Goal: Use online tool/utility: Use online tool/utility

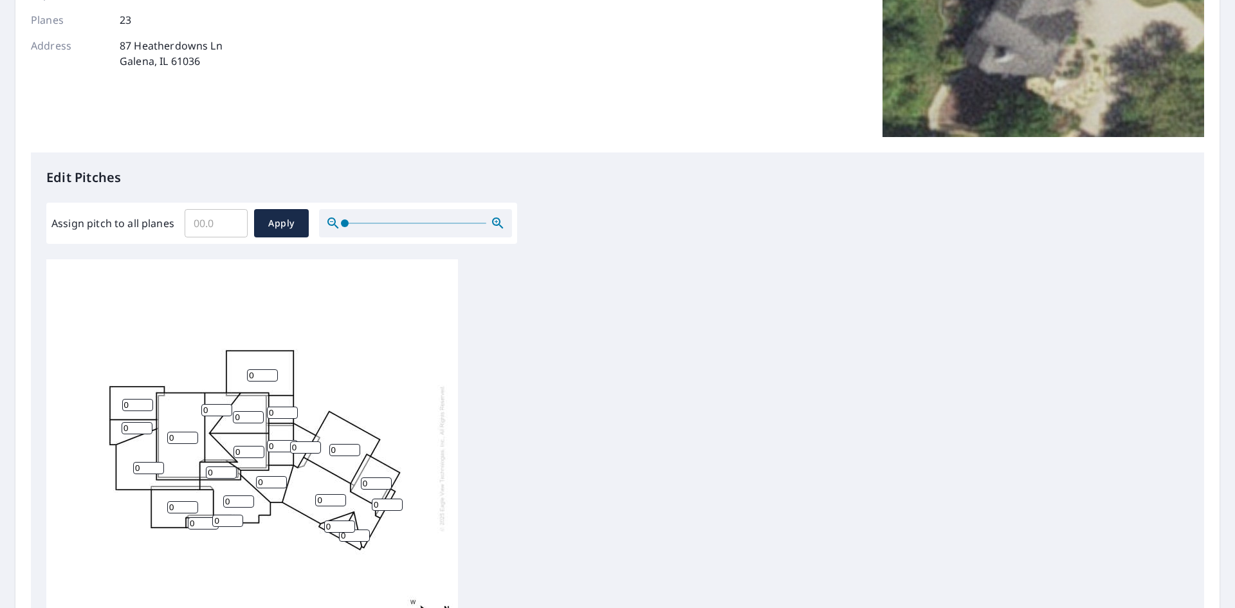
scroll to position [13, 0]
click at [234, 219] on input "0.1" at bounding box center [216, 223] width 63 height 36
type input "0"
type input "4"
click at [270, 227] on span "Apply" at bounding box center [281, 223] width 34 height 16
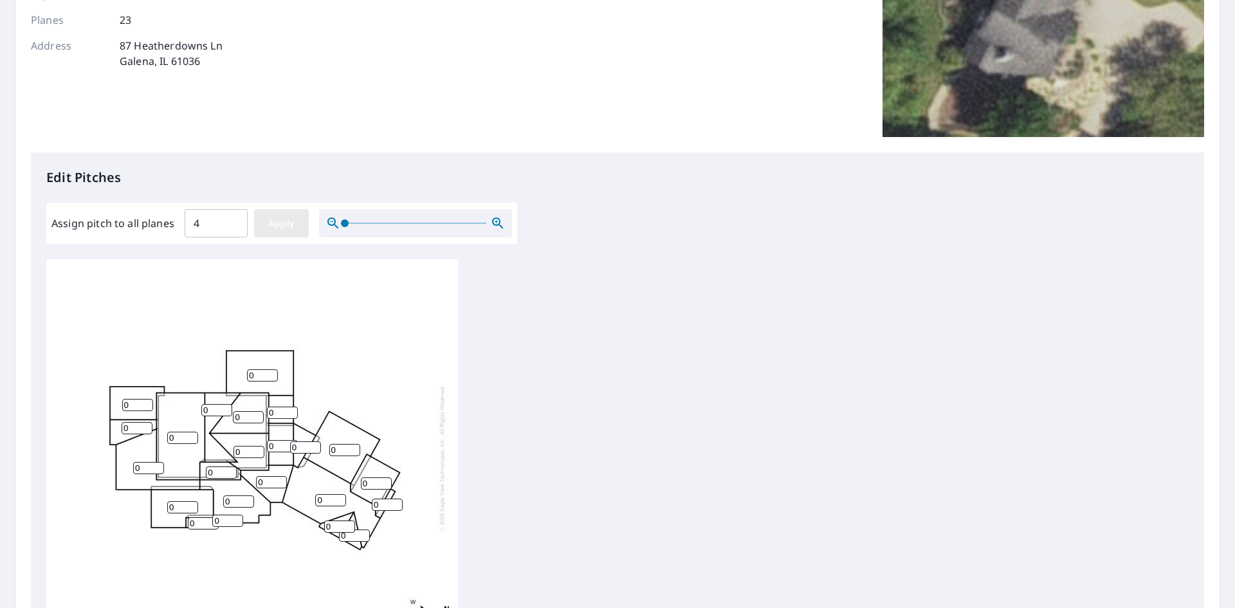
type input "4"
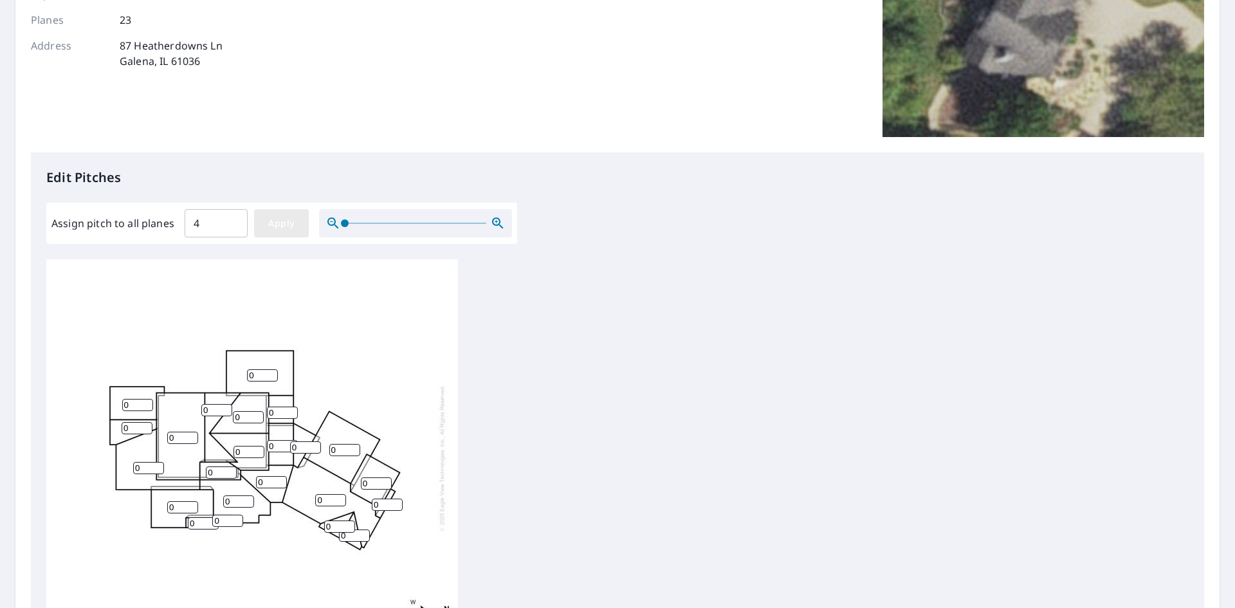
type input "4"
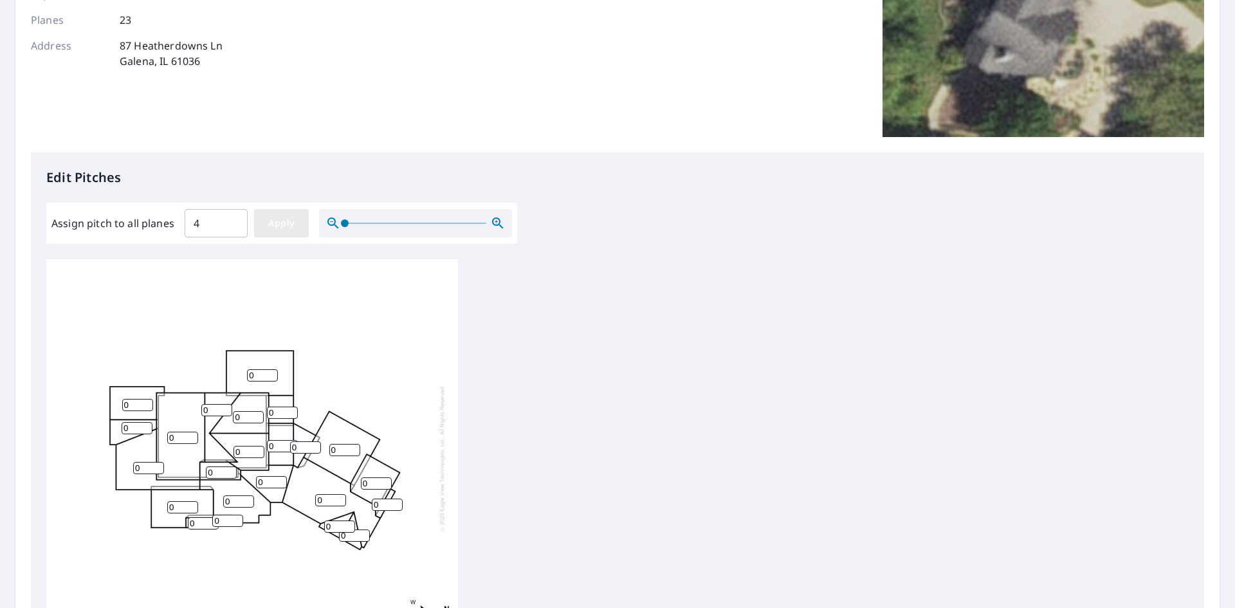
type input "4"
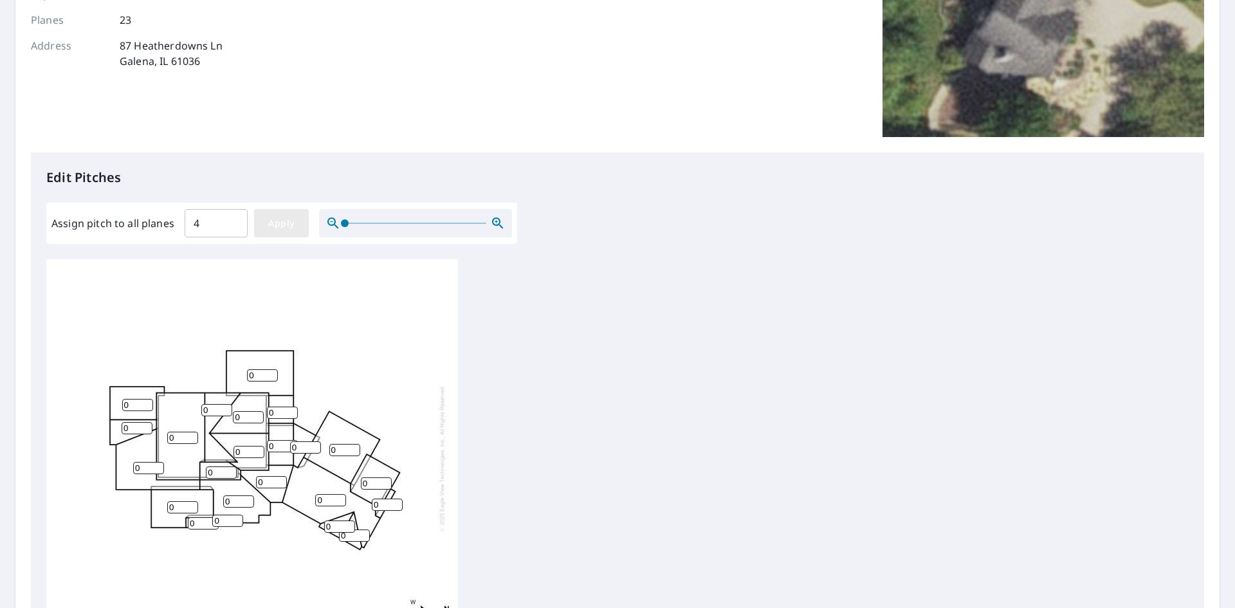
type input "4"
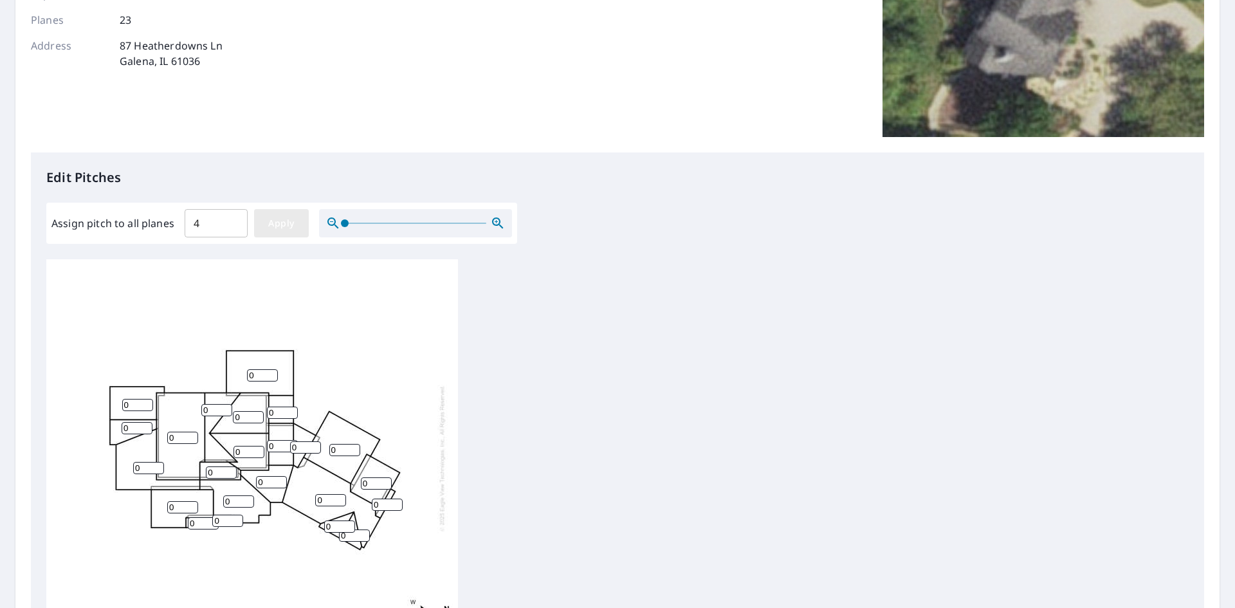
type input "4"
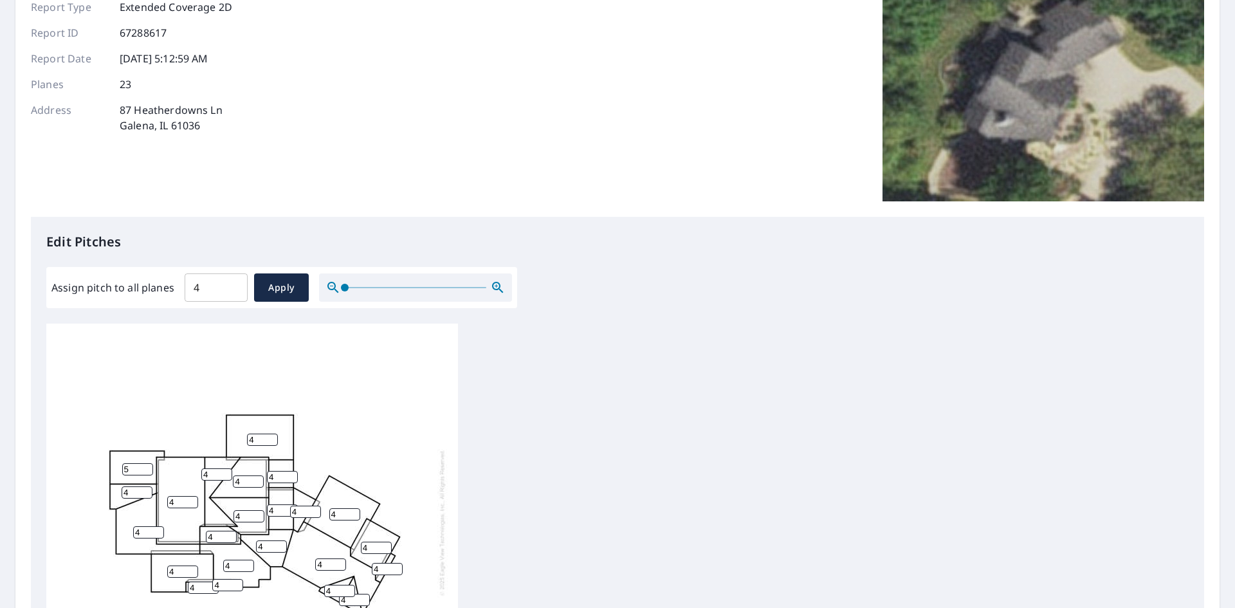
click at [147, 463] on input "5" at bounding box center [137, 469] width 31 height 12
type input "6"
click at [147, 463] on input "6" at bounding box center [137, 469] width 31 height 12
click at [146, 486] on input "5" at bounding box center [137, 492] width 31 height 12
type input "6"
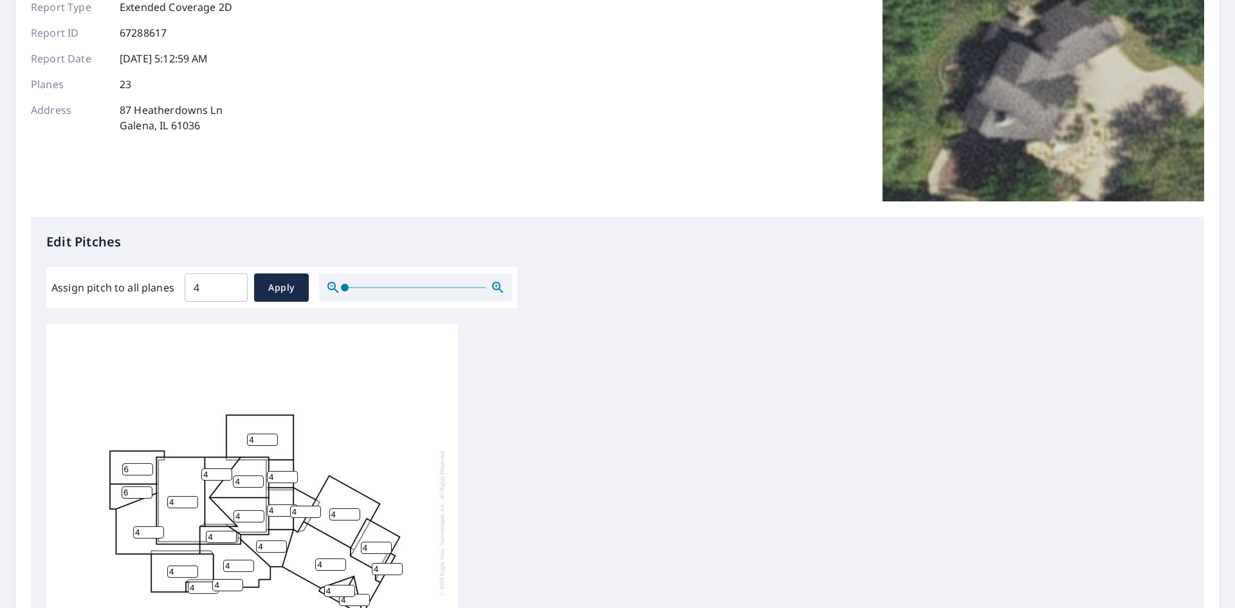
click at [146, 486] on input "6" at bounding box center [137, 492] width 31 height 12
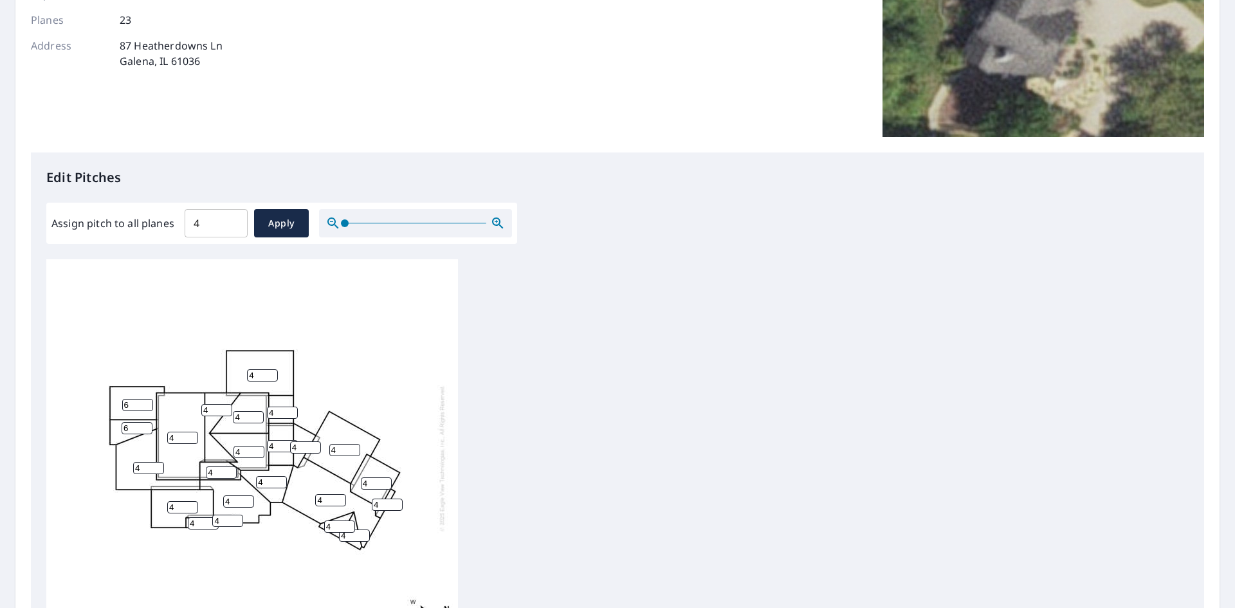
scroll to position [257, 0]
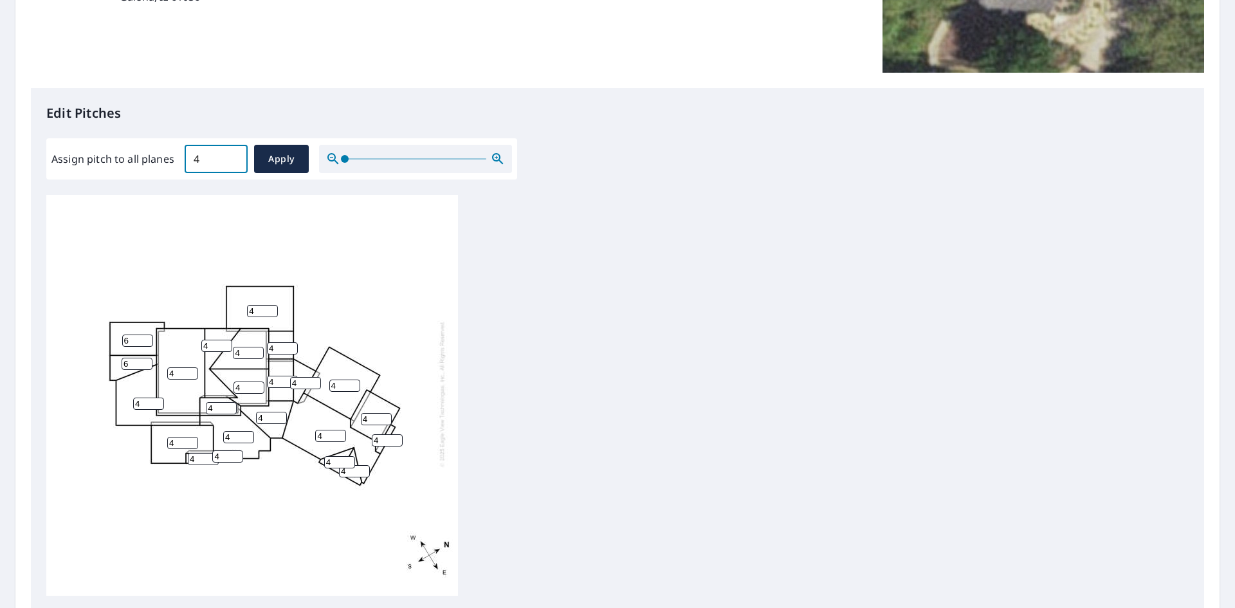
click at [215, 156] on input "4" at bounding box center [216, 159] width 63 height 36
type input "5"
click at [282, 160] on span "Apply" at bounding box center [281, 159] width 34 height 16
type input "5"
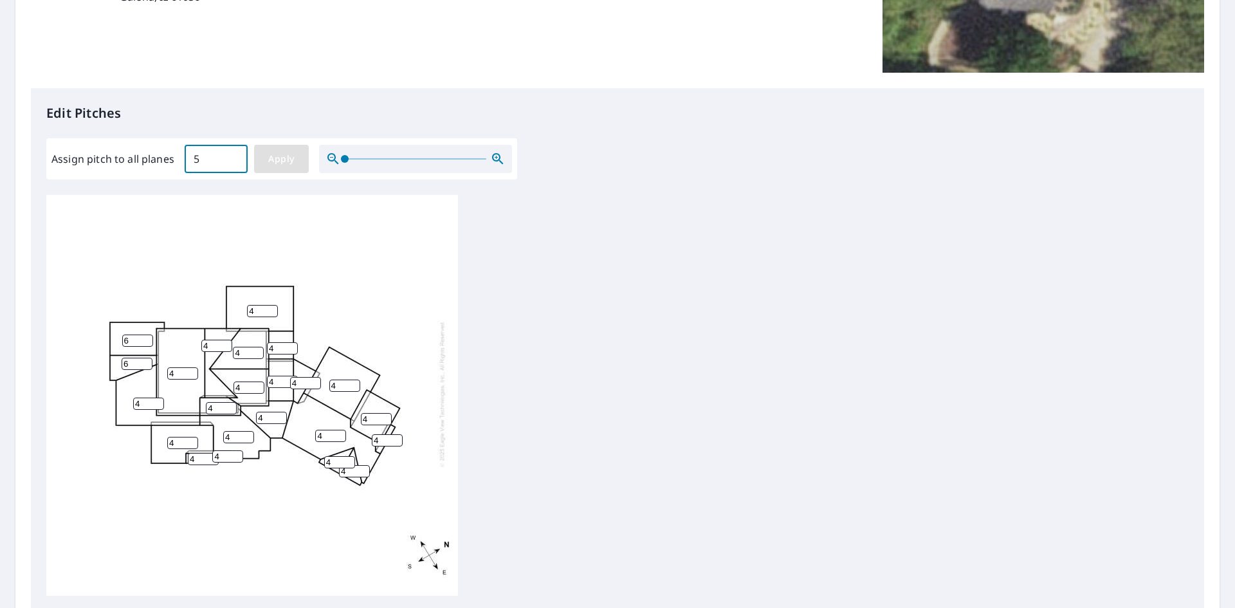
type input "5"
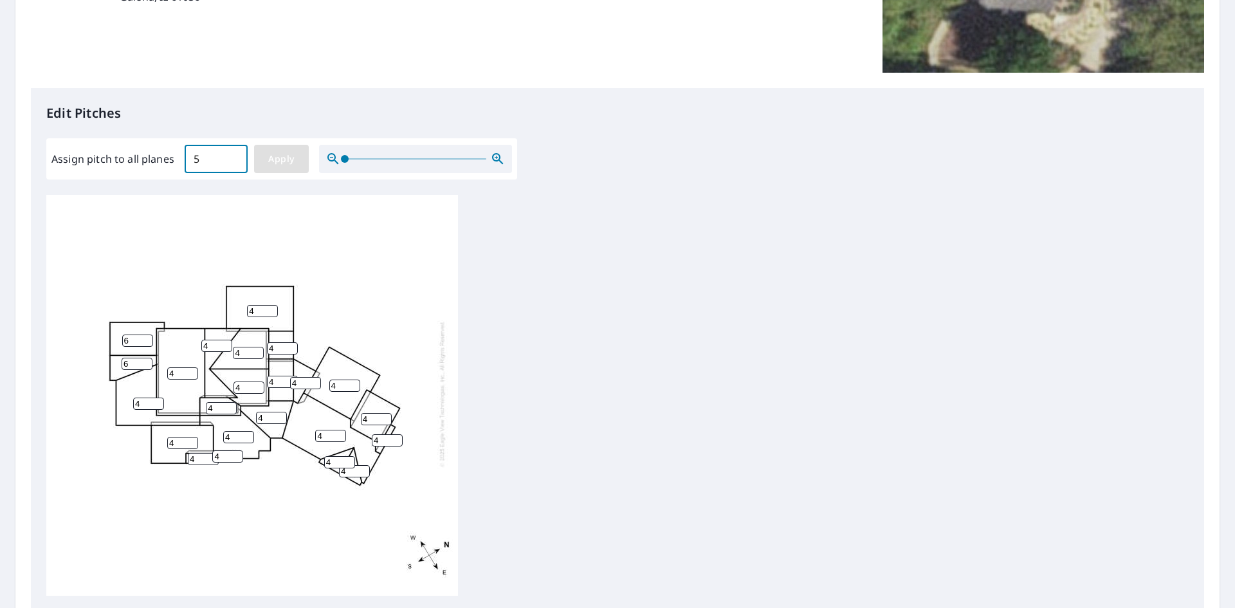
type input "5"
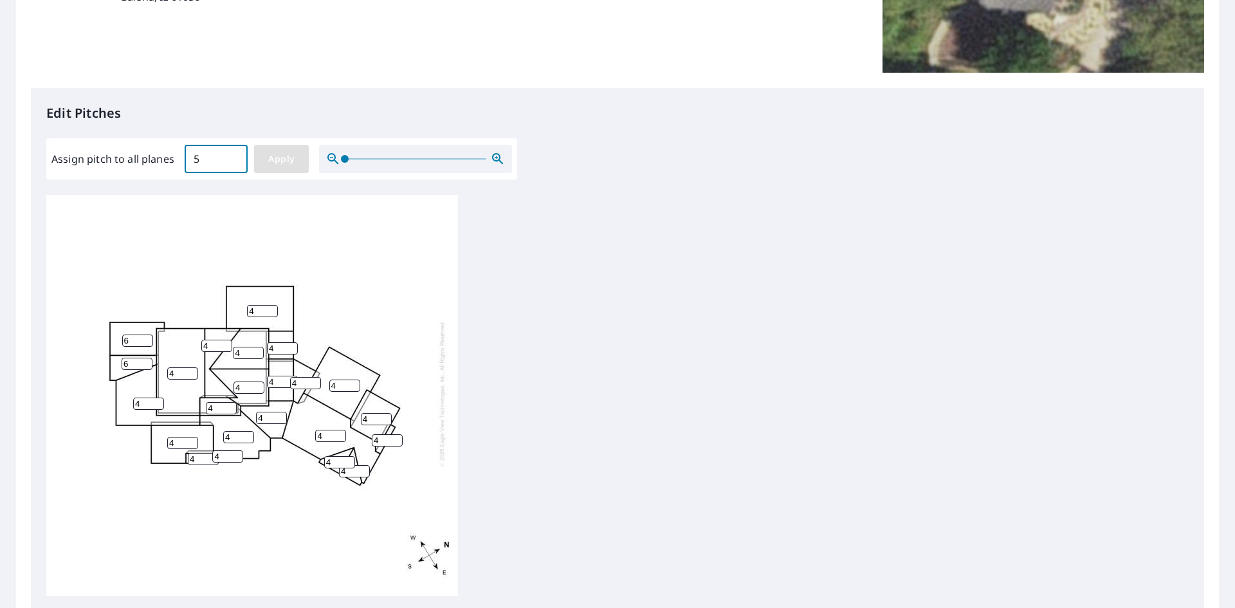
type input "5"
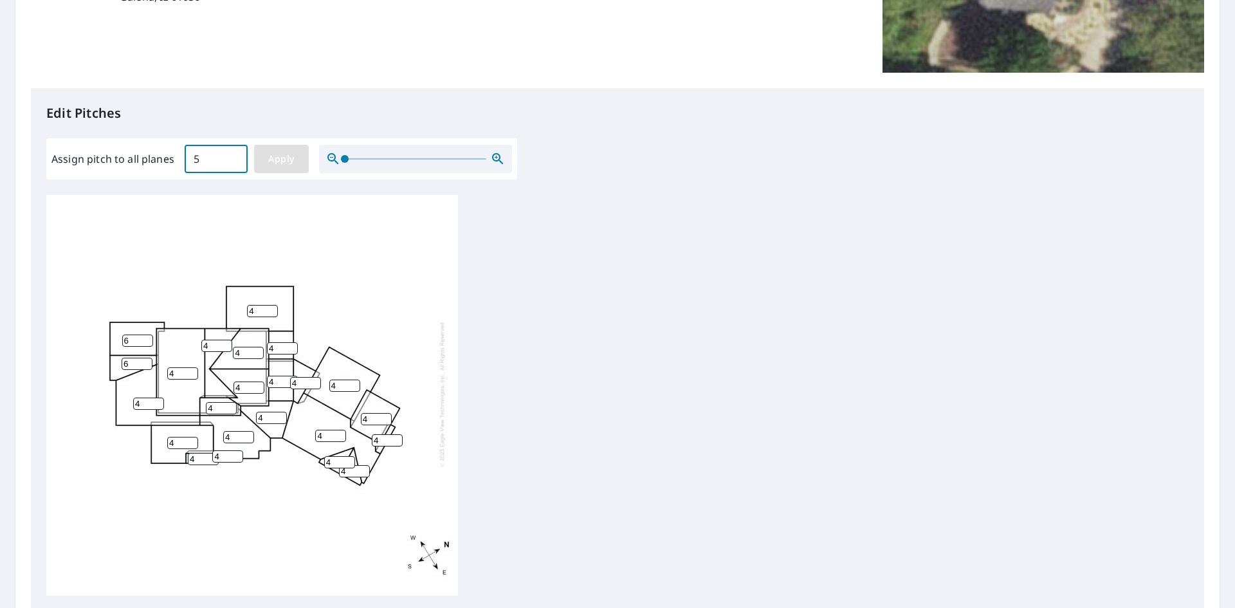
type input "5"
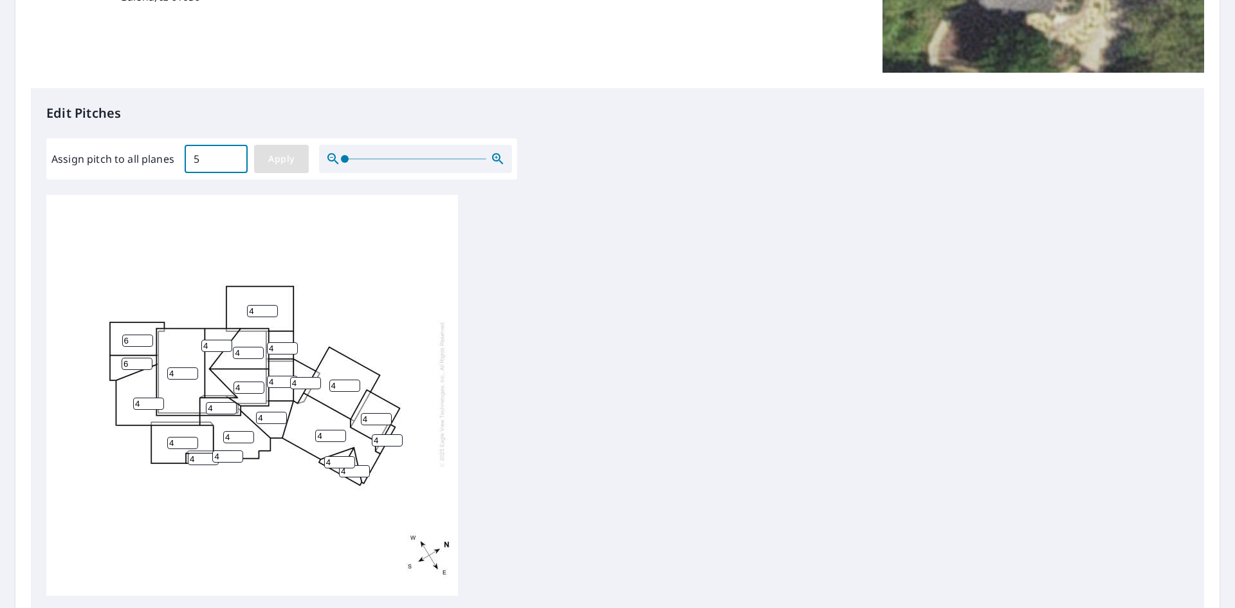
type input "5"
type input "6"
click at [145, 335] on input "6" at bounding box center [137, 341] width 31 height 12
type input "6"
click at [144, 358] on input "6" at bounding box center [137, 364] width 31 height 12
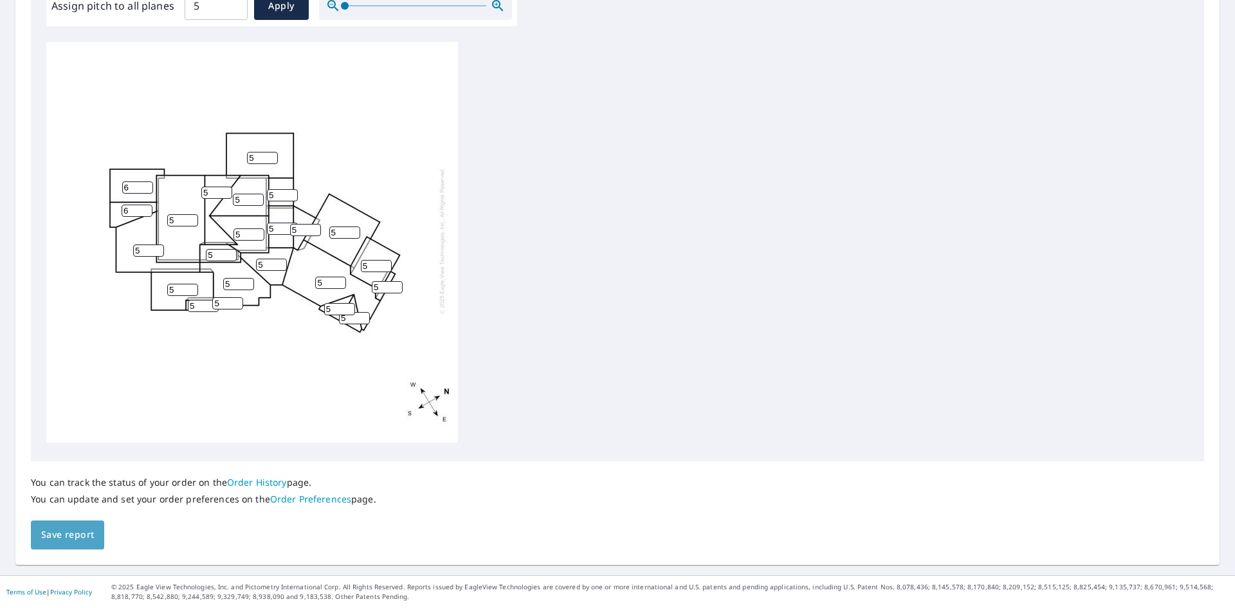
click at [71, 536] on span "Save report" at bounding box center [67, 535] width 53 height 16
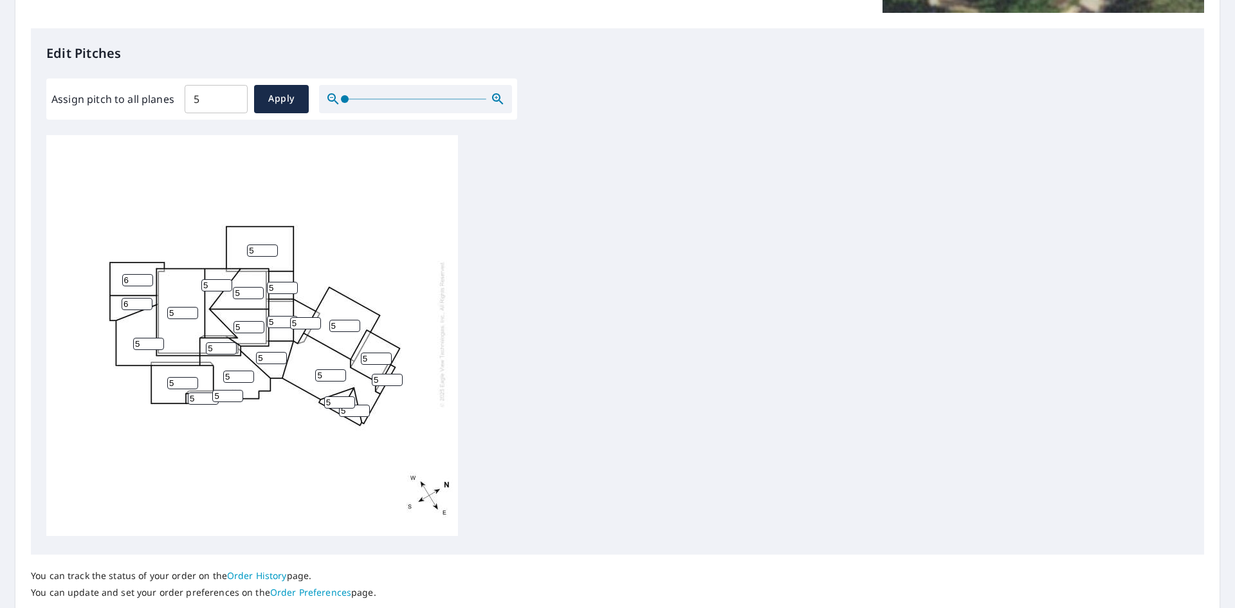
scroll to position [457, 0]
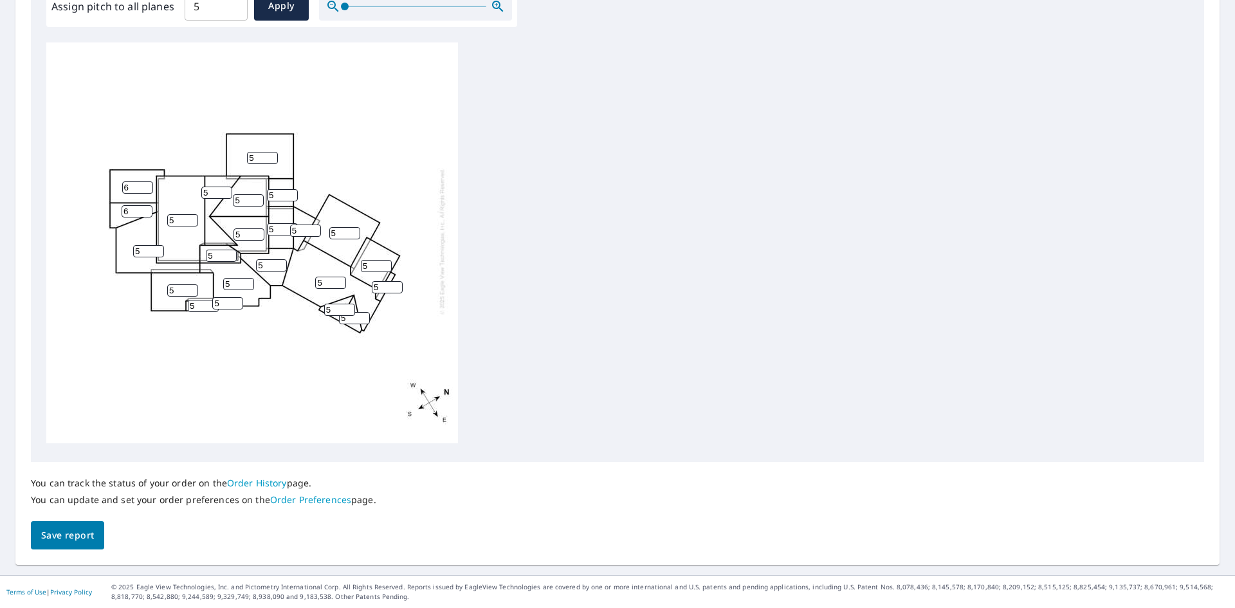
click at [80, 538] on span "Save report" at bounding box center [67, 535] width 53 height 16
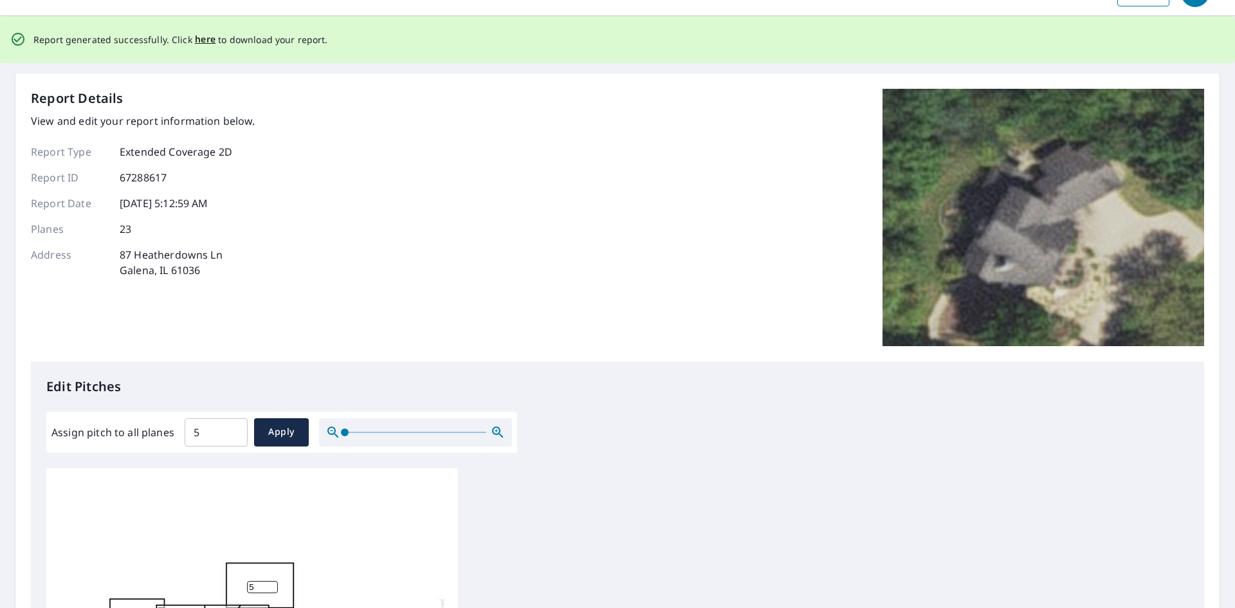
scroll to position [0, 0]
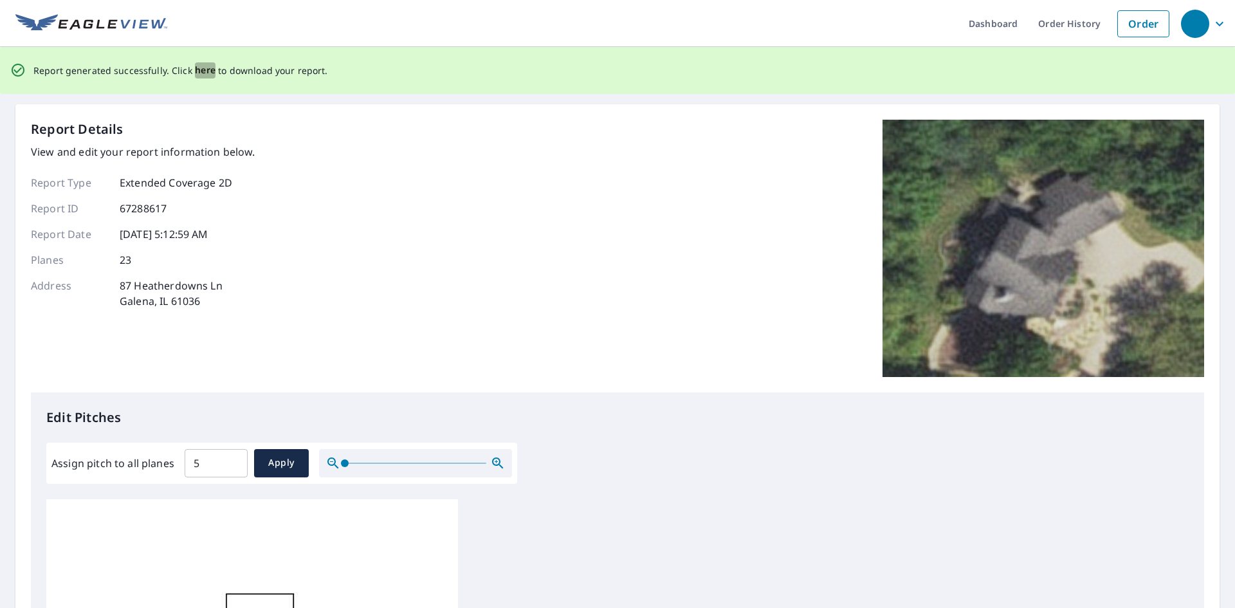
click at [195, 74] on span "here" at bounding box center [205, 70] width 21 height 16
